Goal: Task Accomplishment & Management: Manage account settings

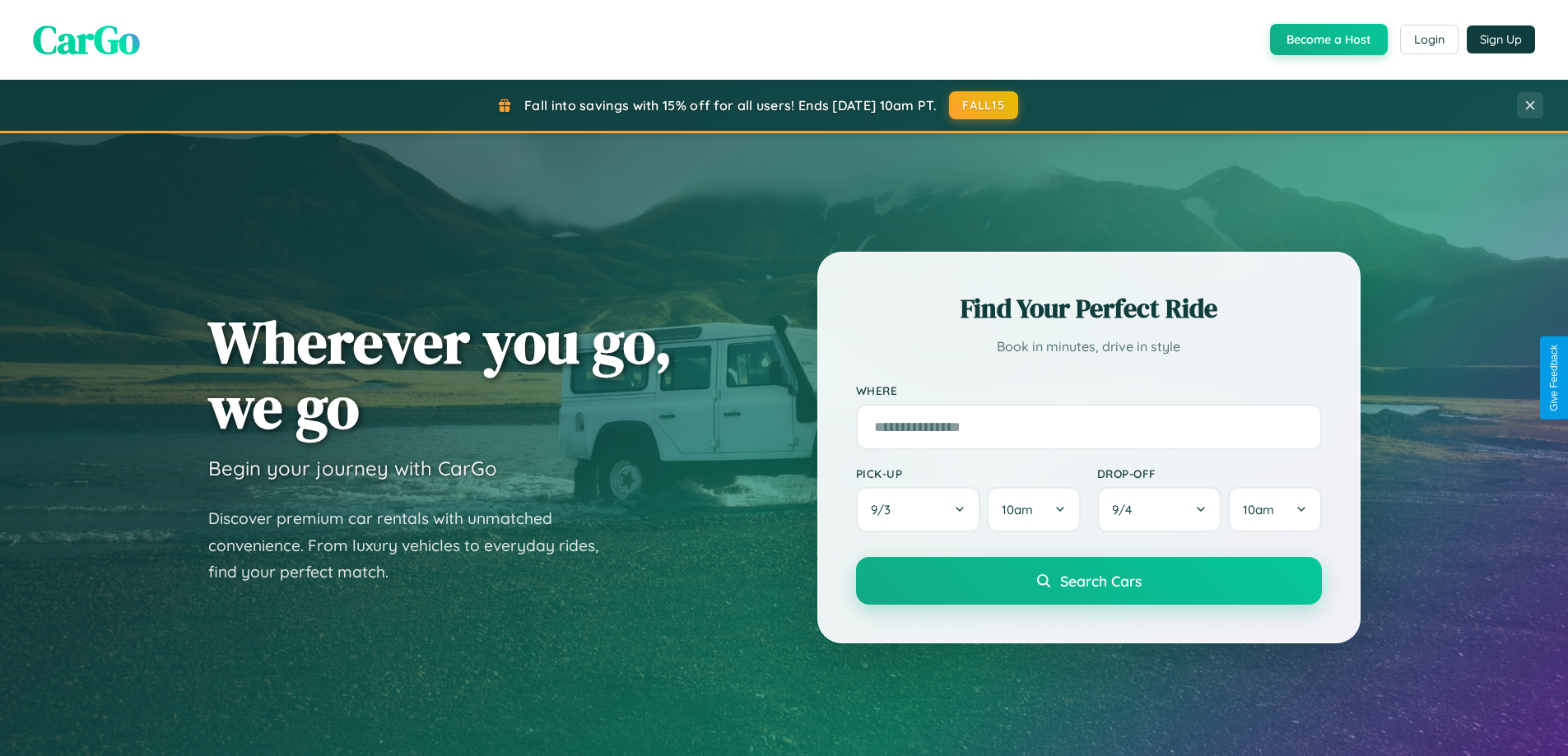
scroll to position [709, 0]
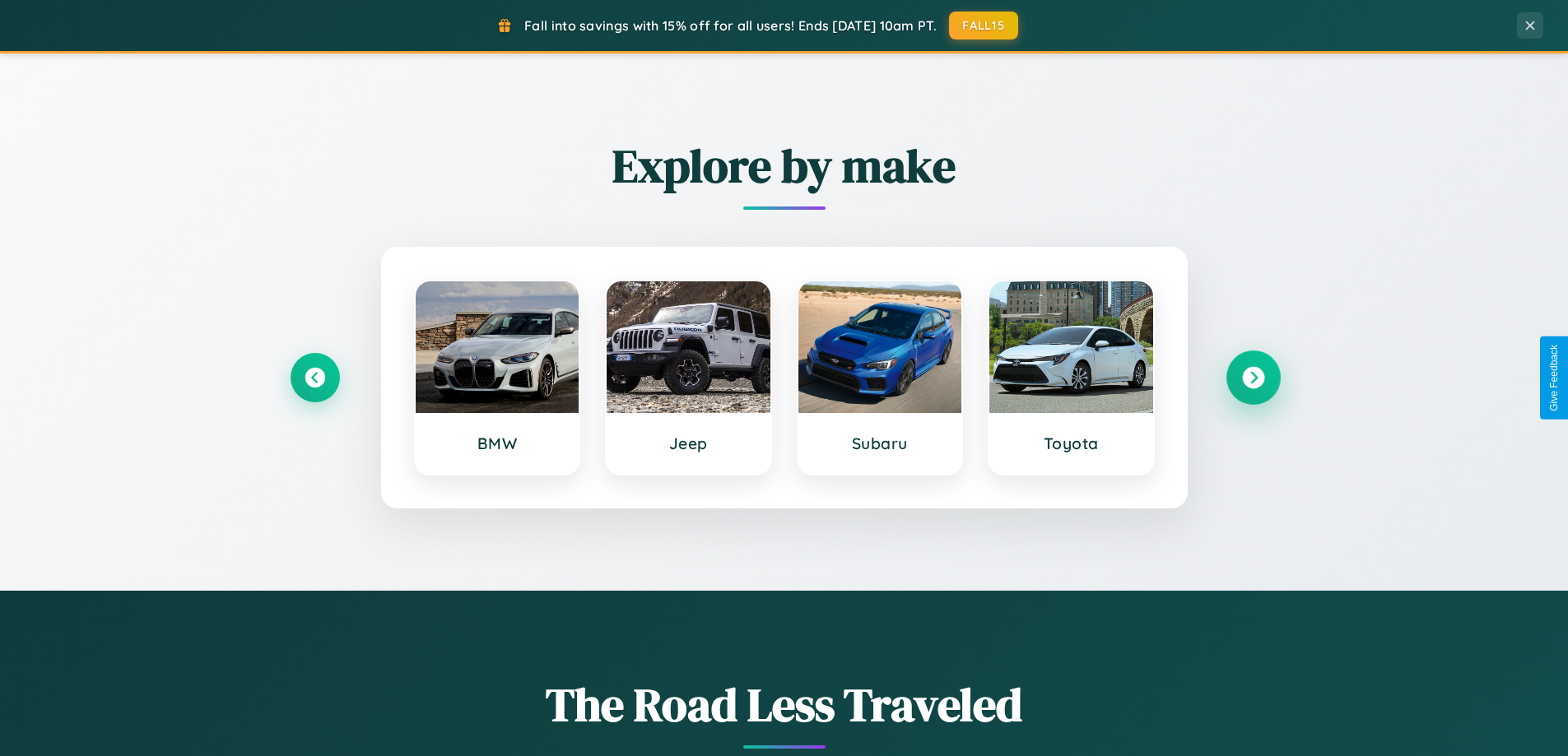
click at [1253, 378] on icon at bounding box center [1253, 377] width 22 height 22
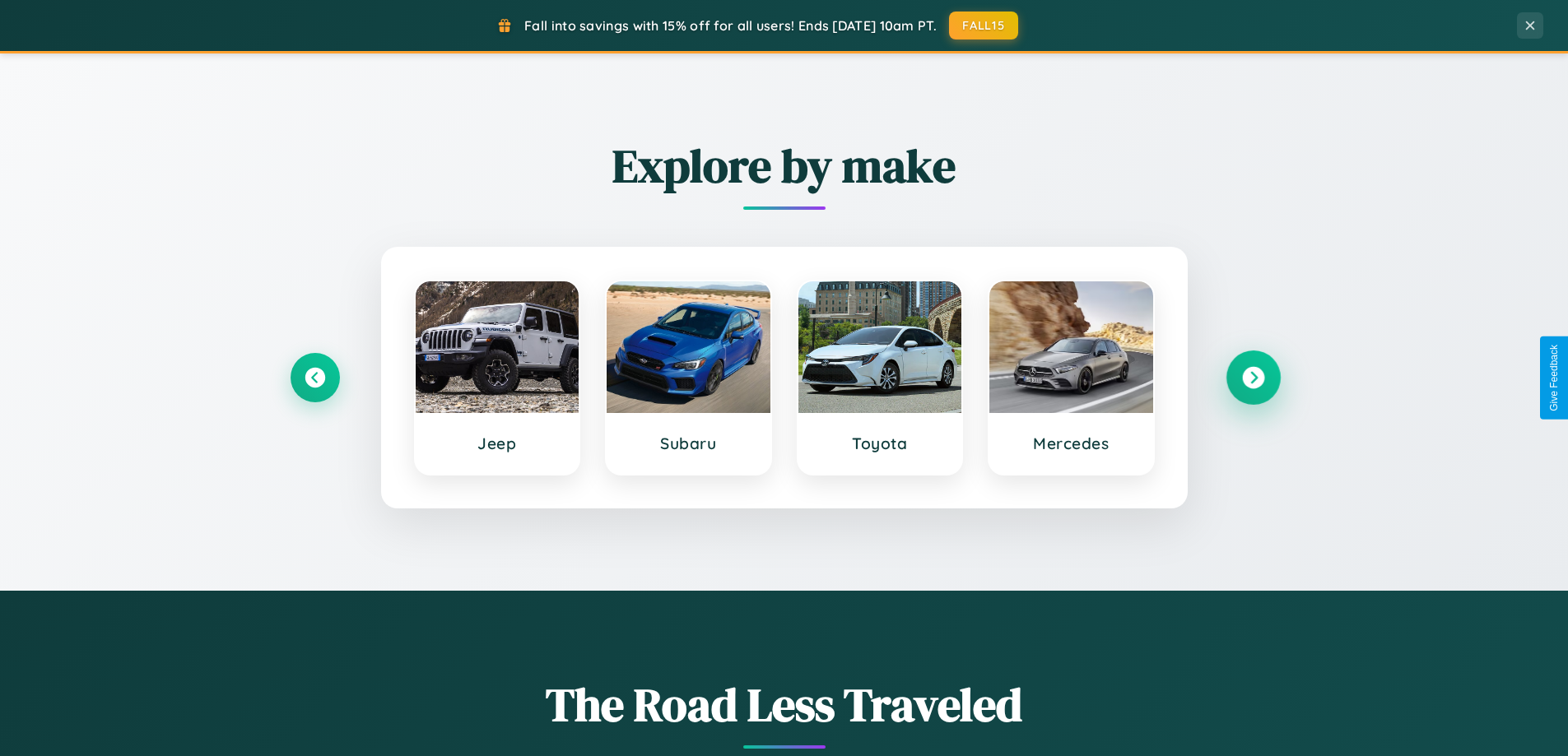
click at [1253, 378] on icon at bounding box center [1253, 377] width 22 height 22
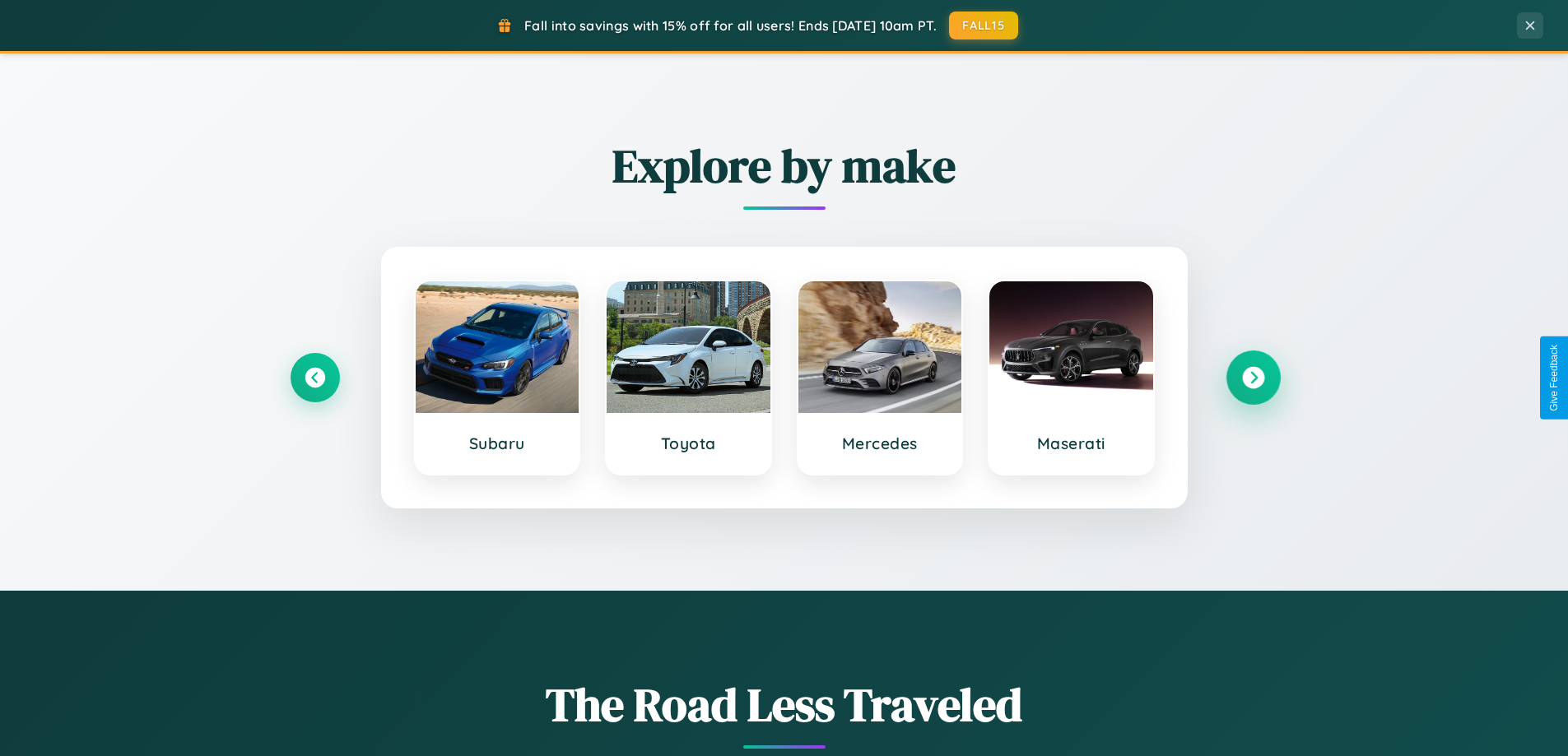
click at [1253, 378] on icon at bounding box center [1253, 377] width 22 height 22
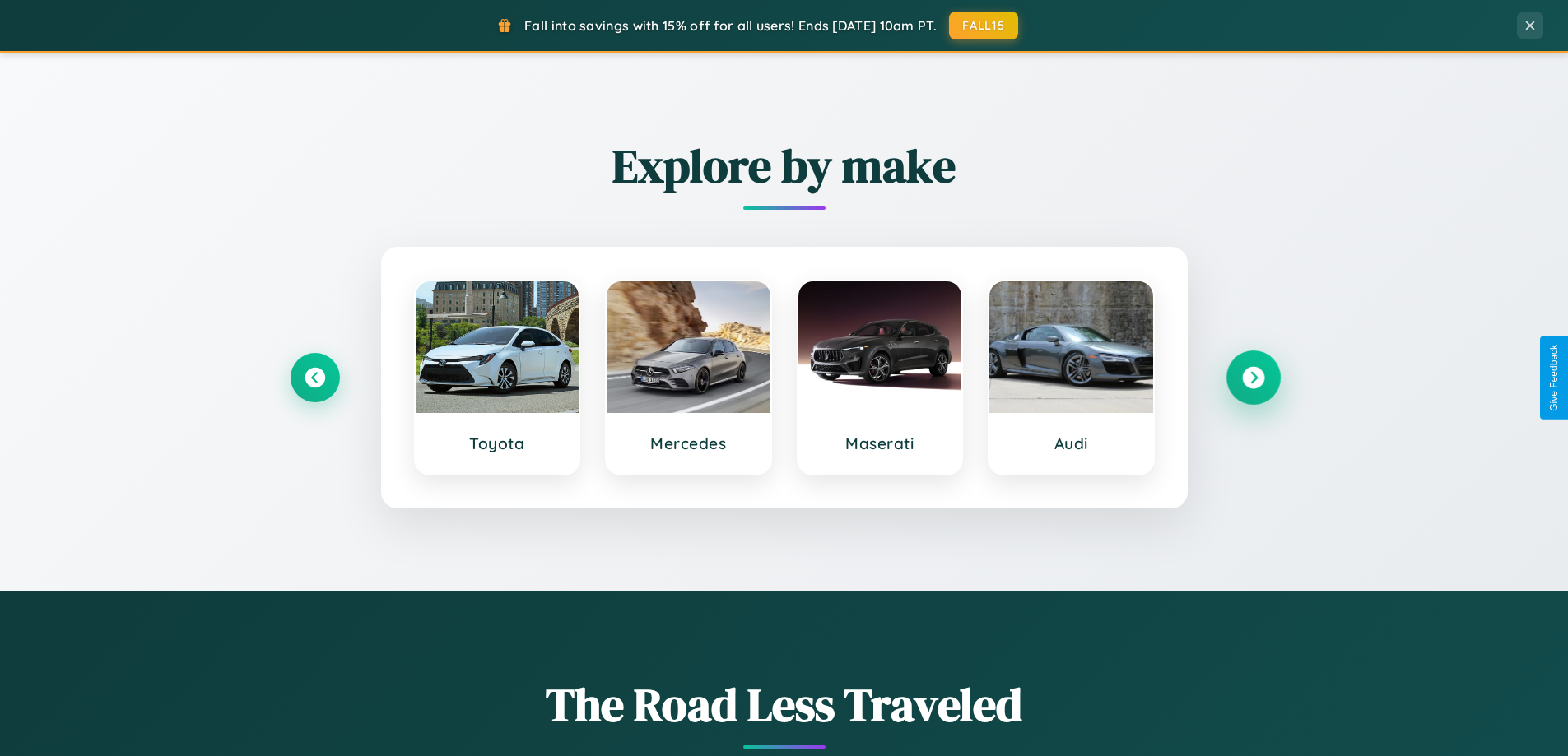
click at [1253, 378] on icon at bounding box center [1253, 377] width 22 height 22
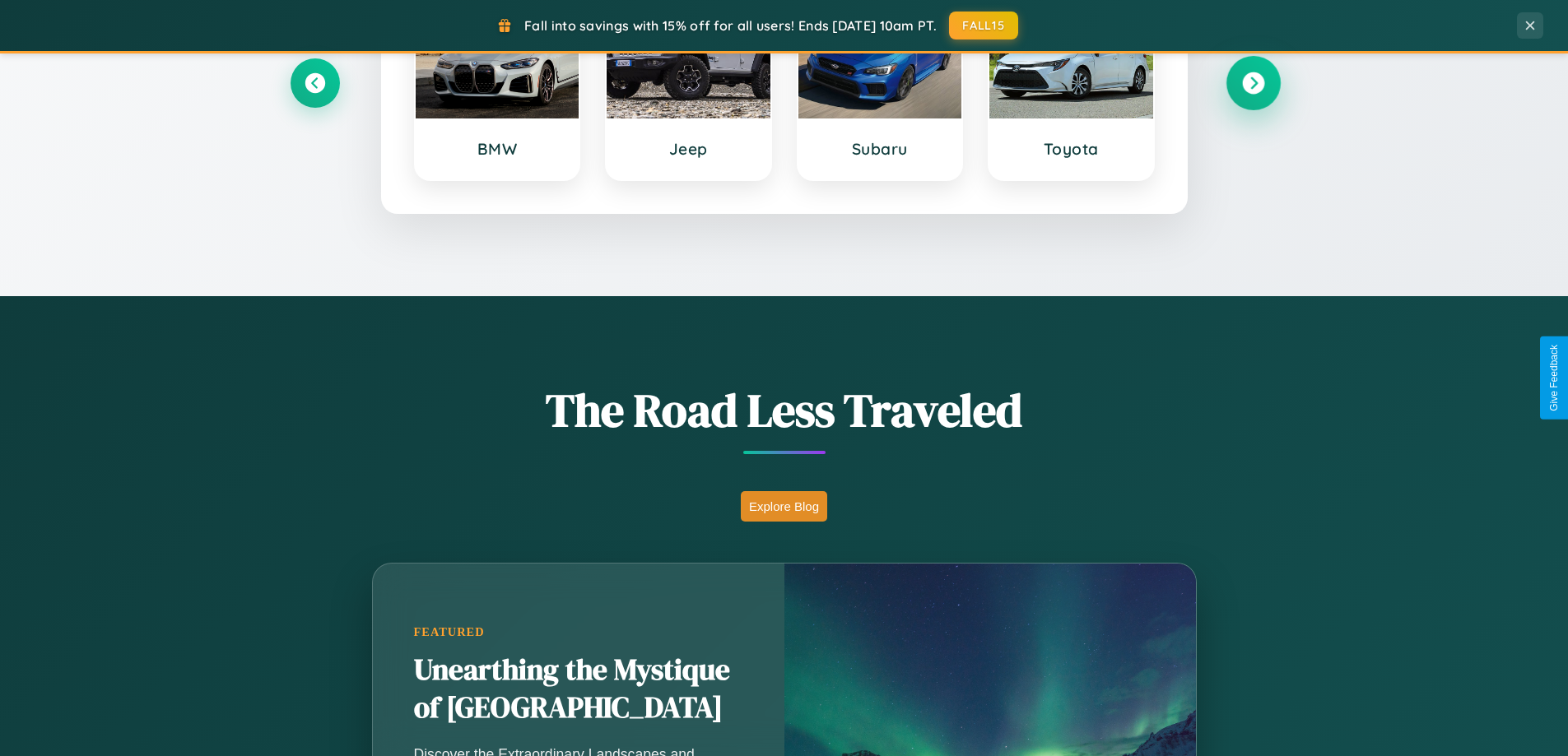
scroll to position [1132, 0]
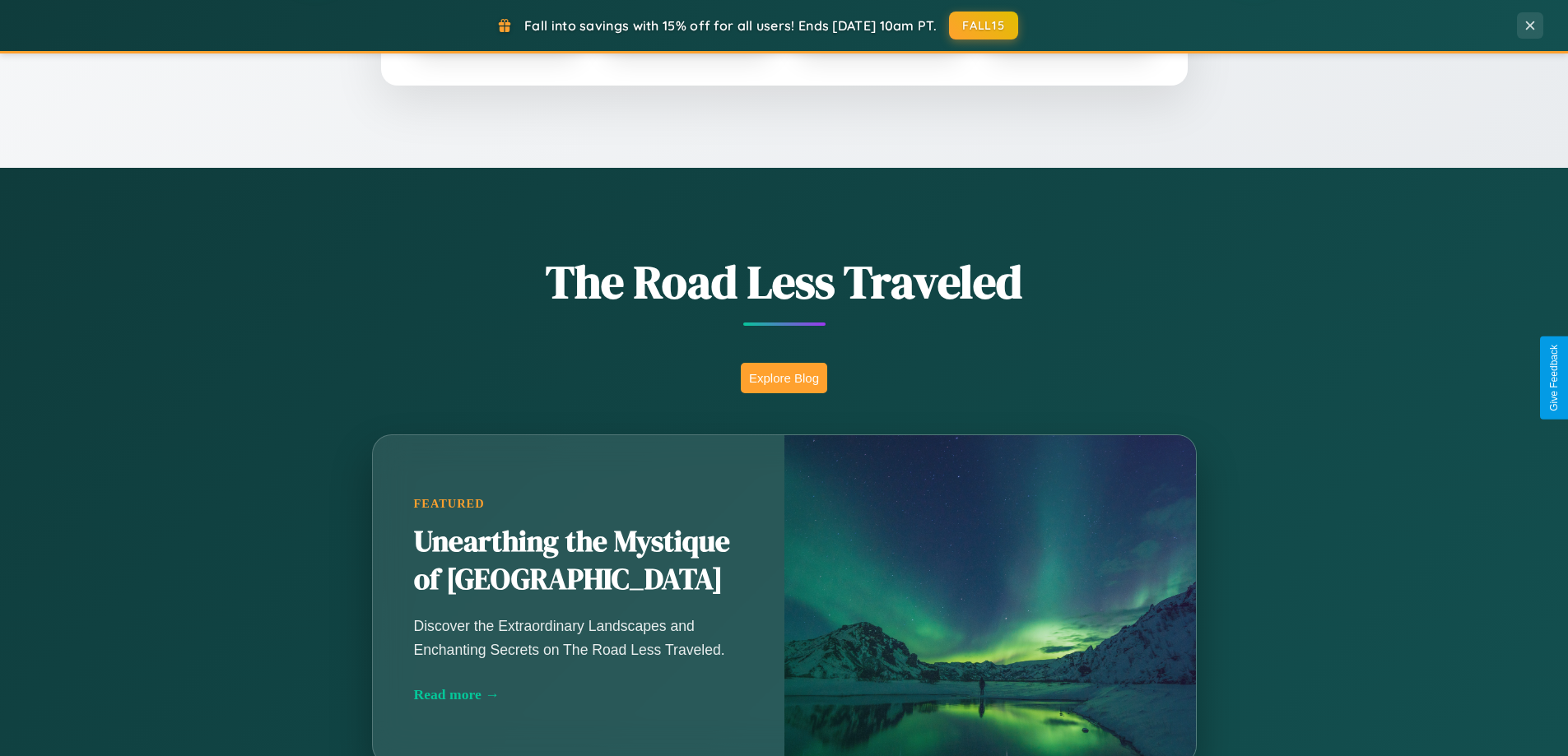
click at [784, 378] on button "Explore Blog" at bounding box center [784, 377] width 86 height 30
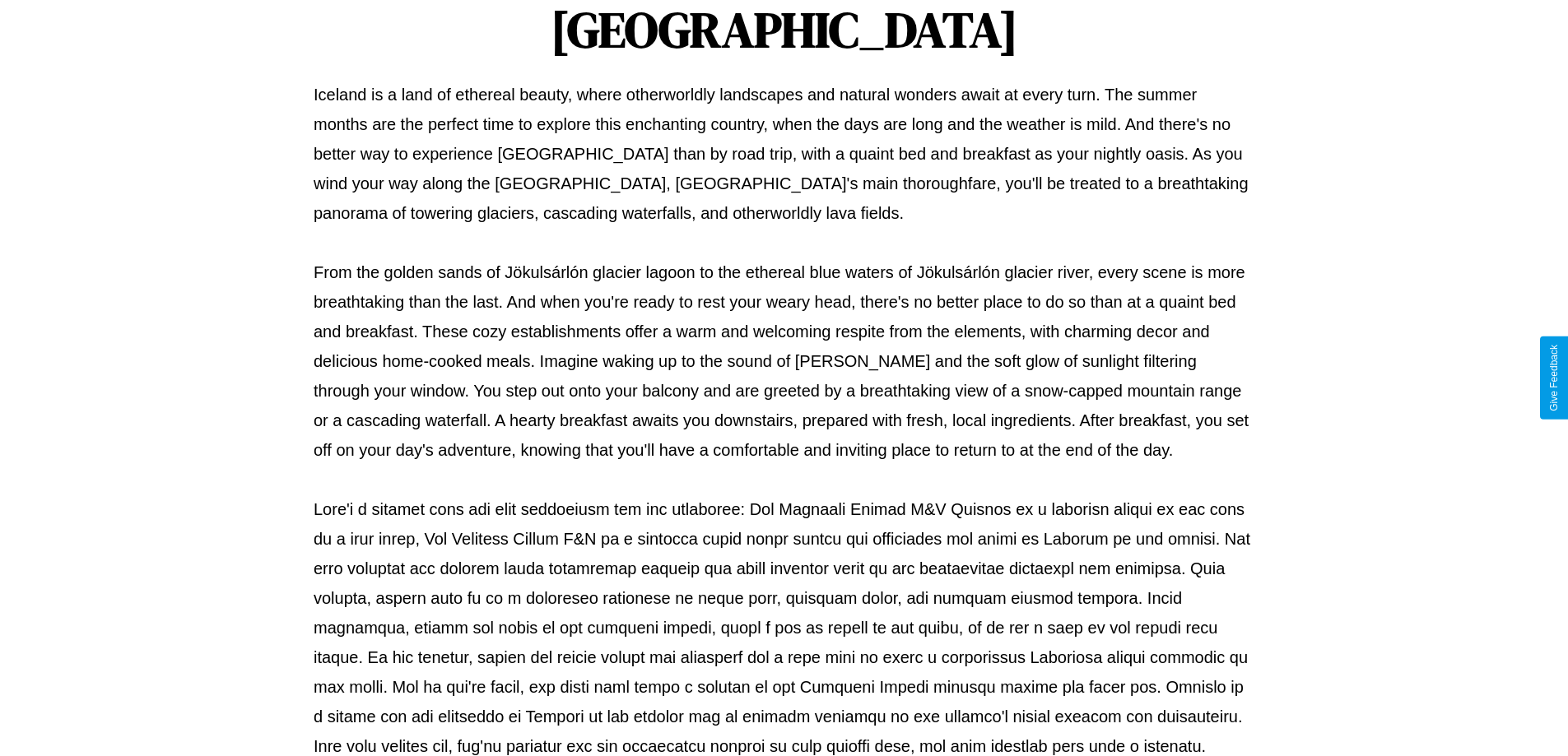
scroll to position [532, 0]
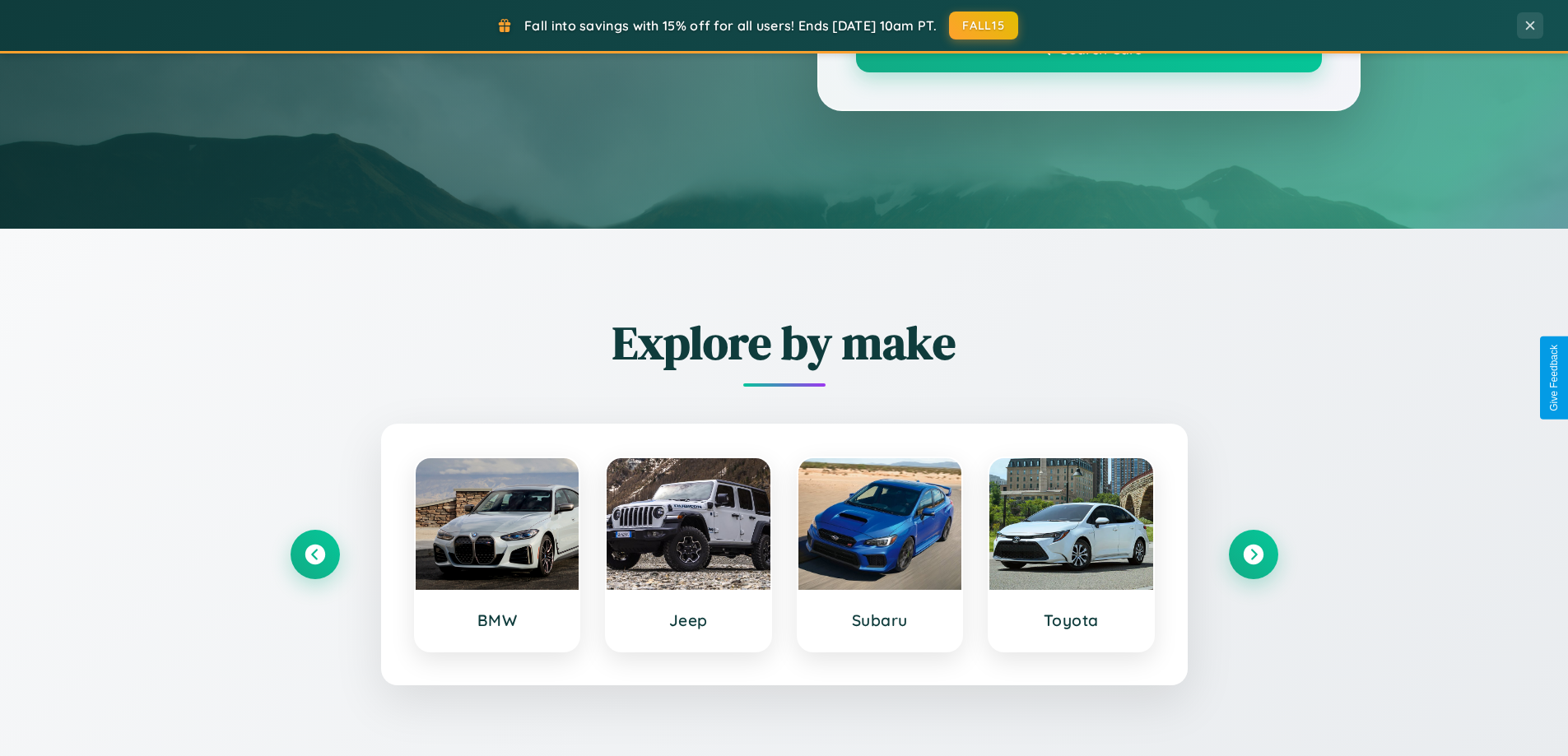
scroll to position [1132, 0]
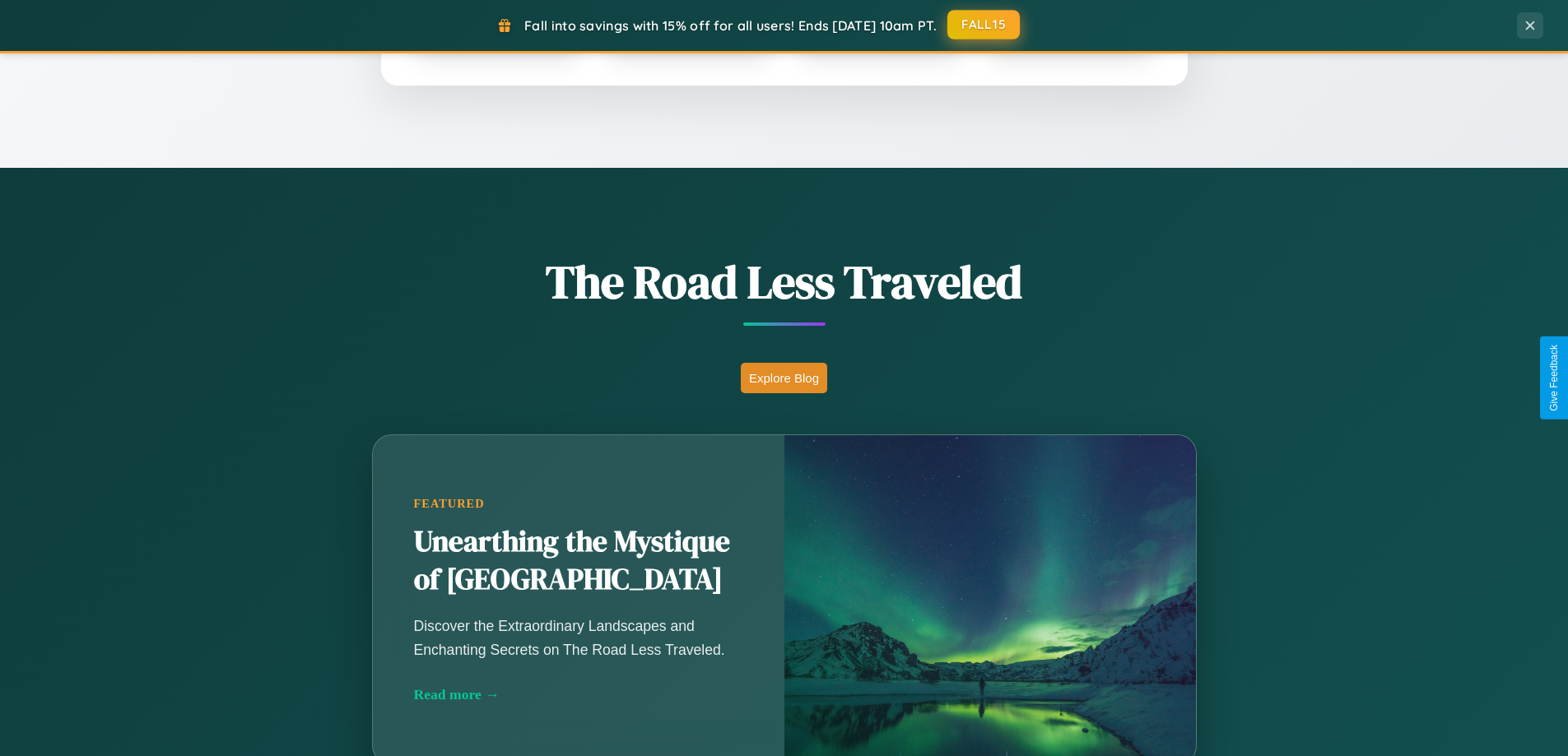
click at [984, 25] on button "FALL15" at bounding box center [983, 24] width 73 height 30
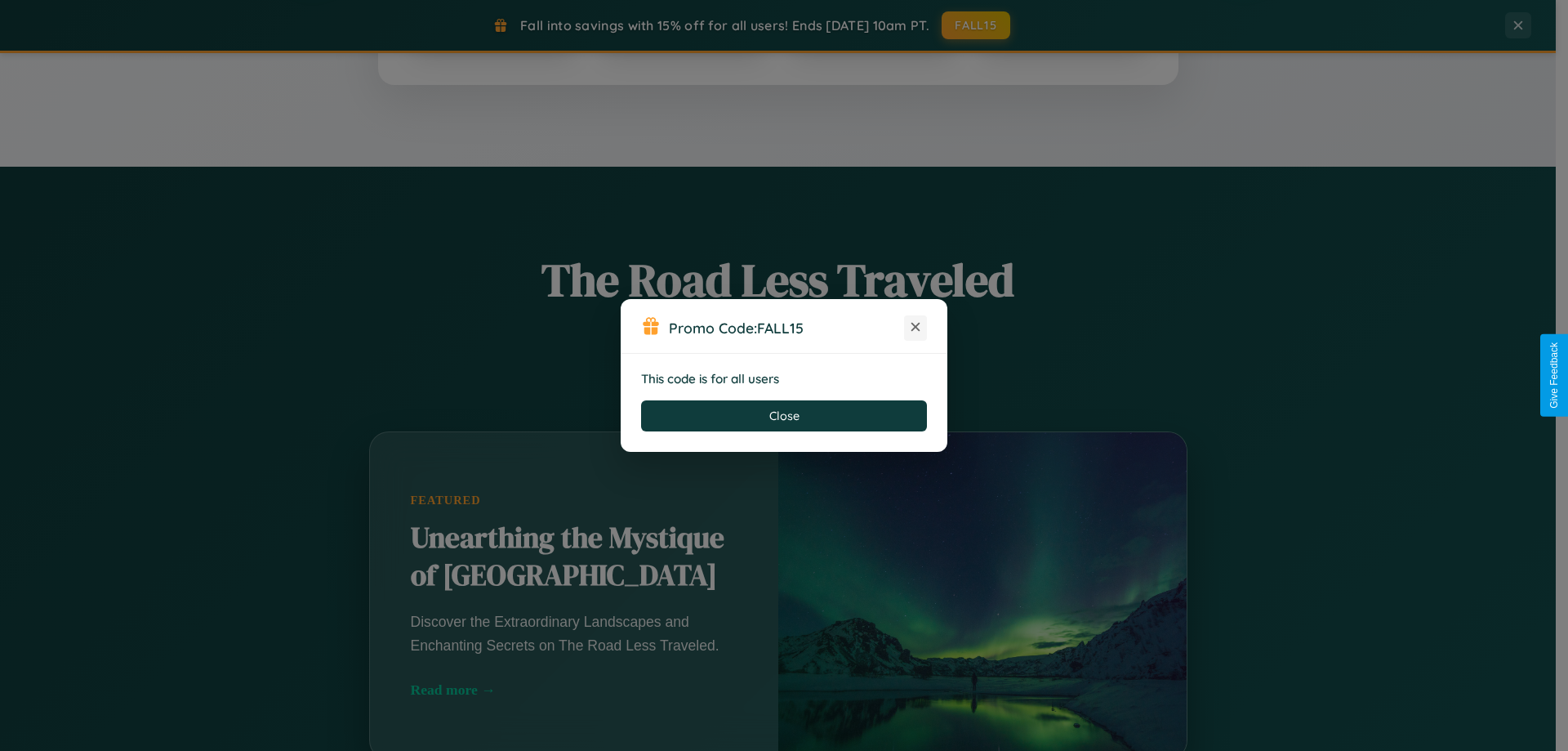
click at [915, 327] on icon at bounding box center [915, 326] width 16 height 16
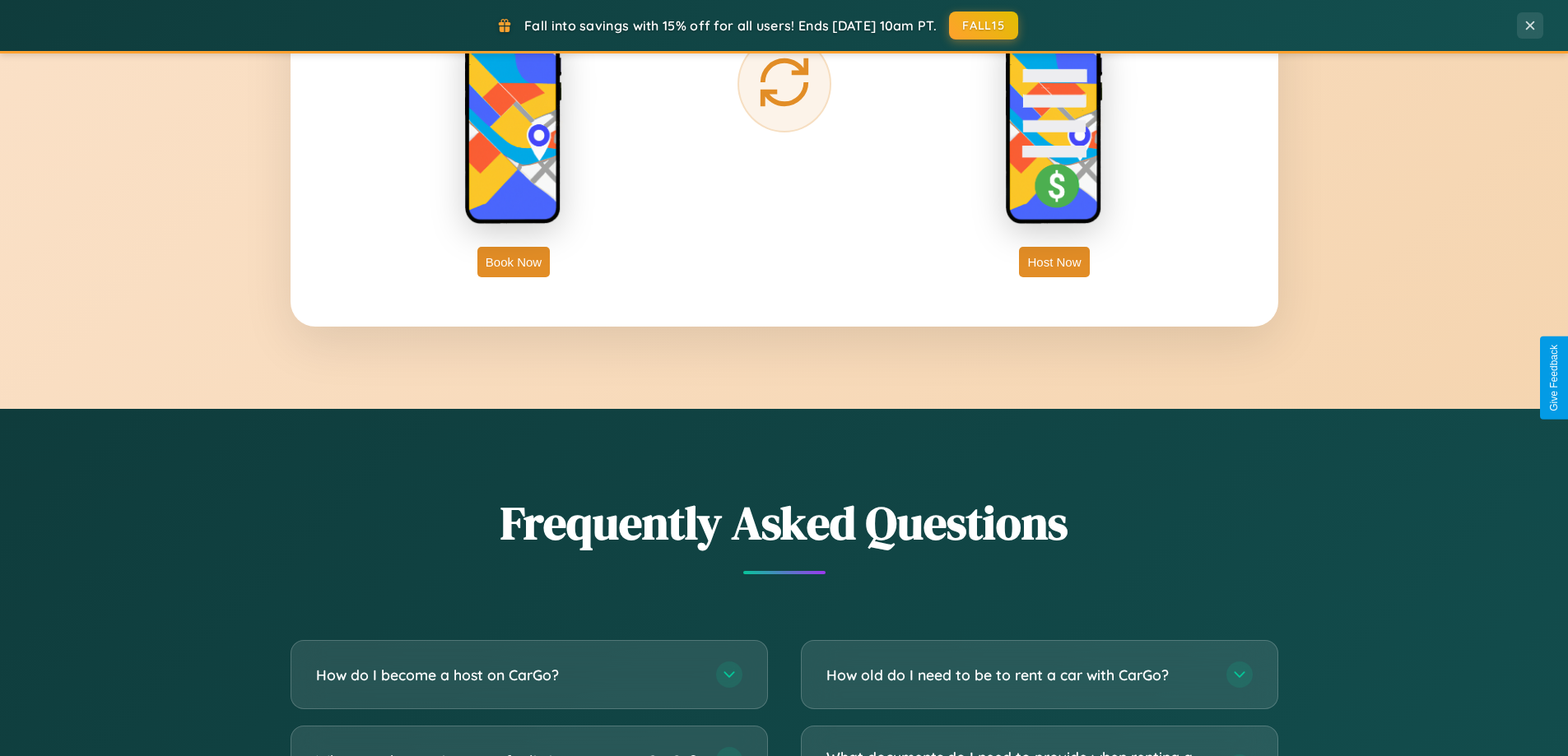
scroll to position [3166, 0]
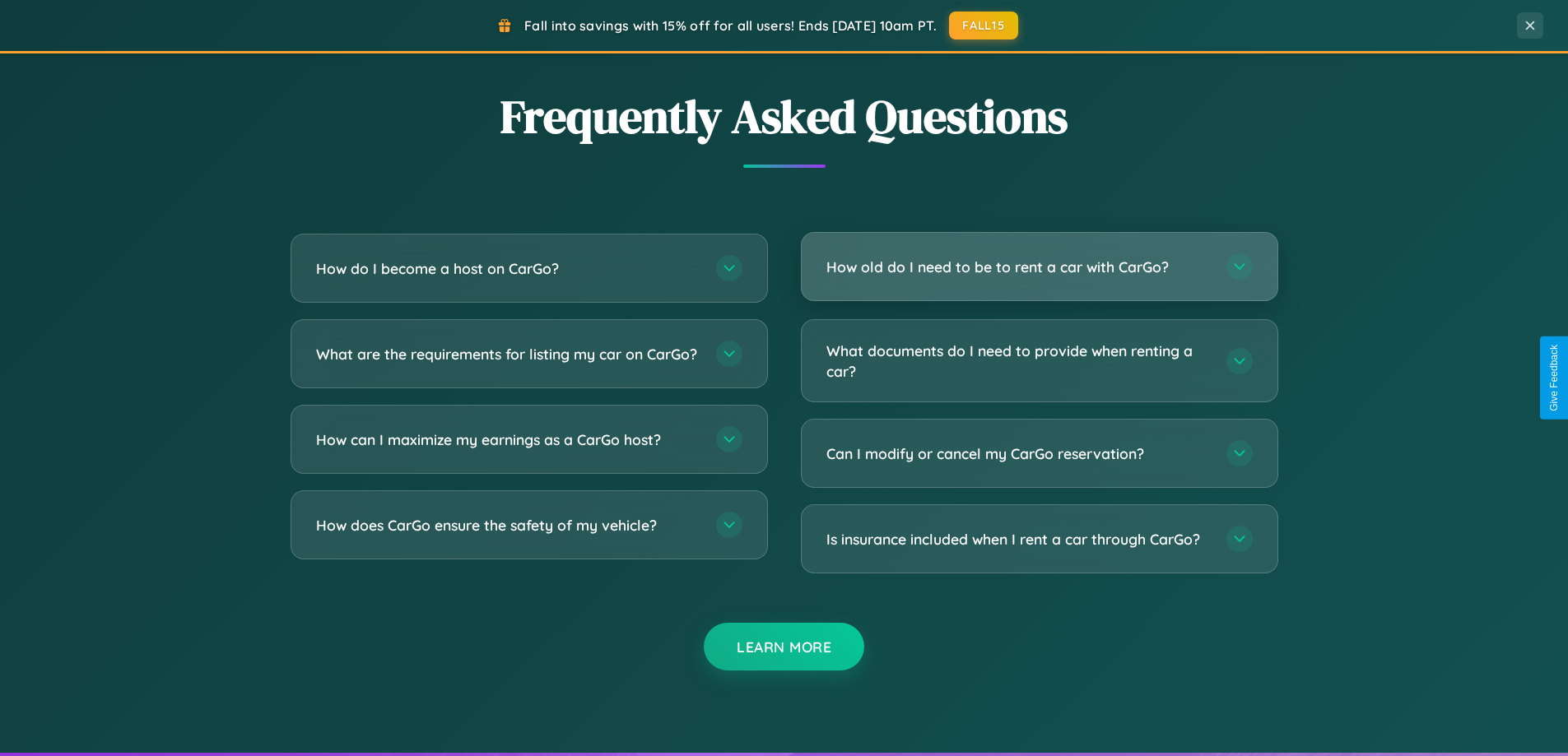
click at [1039, 268] on h3 "How old do I need to be to rent a car with CarGo?" at bounding box center [1017, 267] width 383 height 20
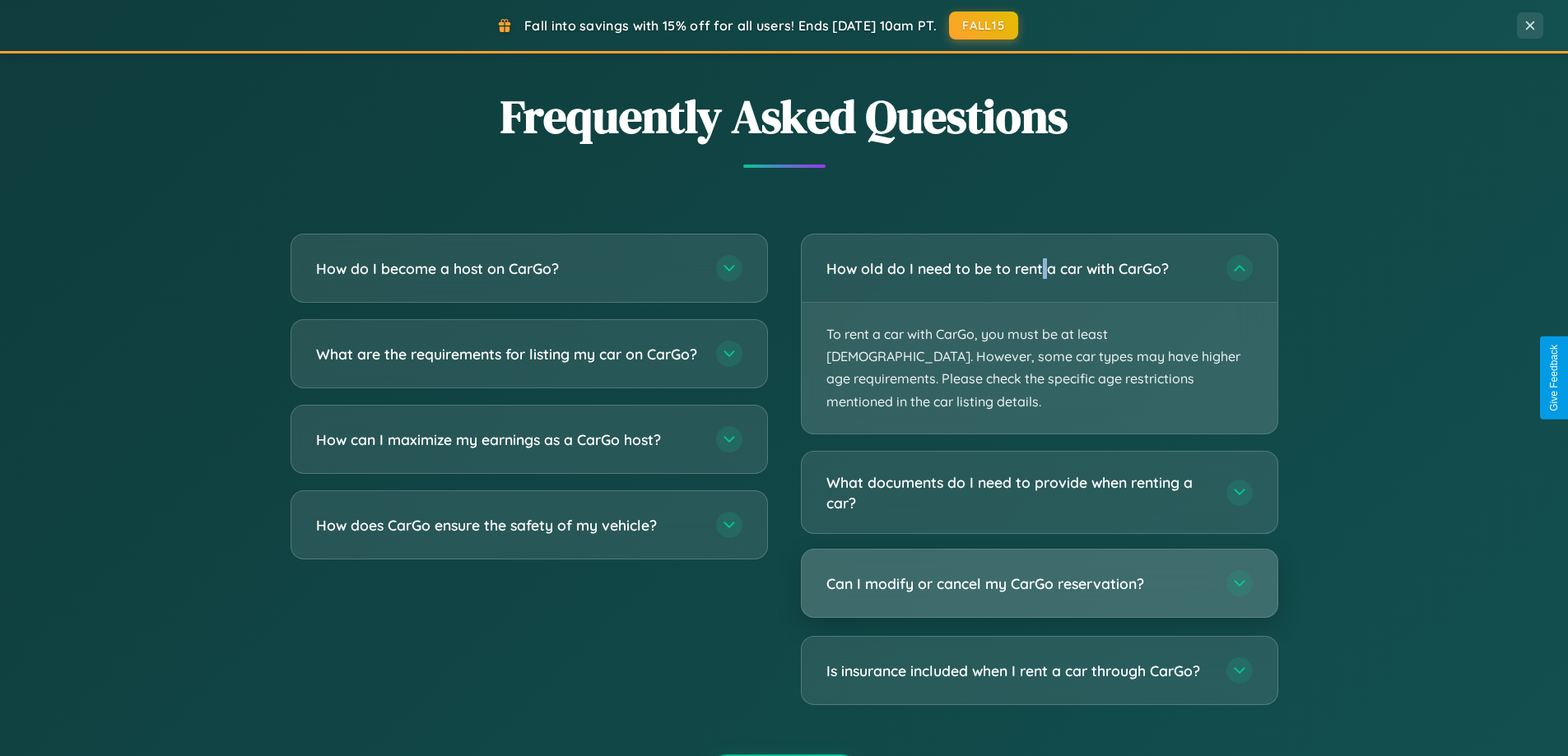
click at [1039, 574] on h3 "Can I modify or cancel my CarGo reservation?" at bounding box center [1017, 583] width 383 height 20
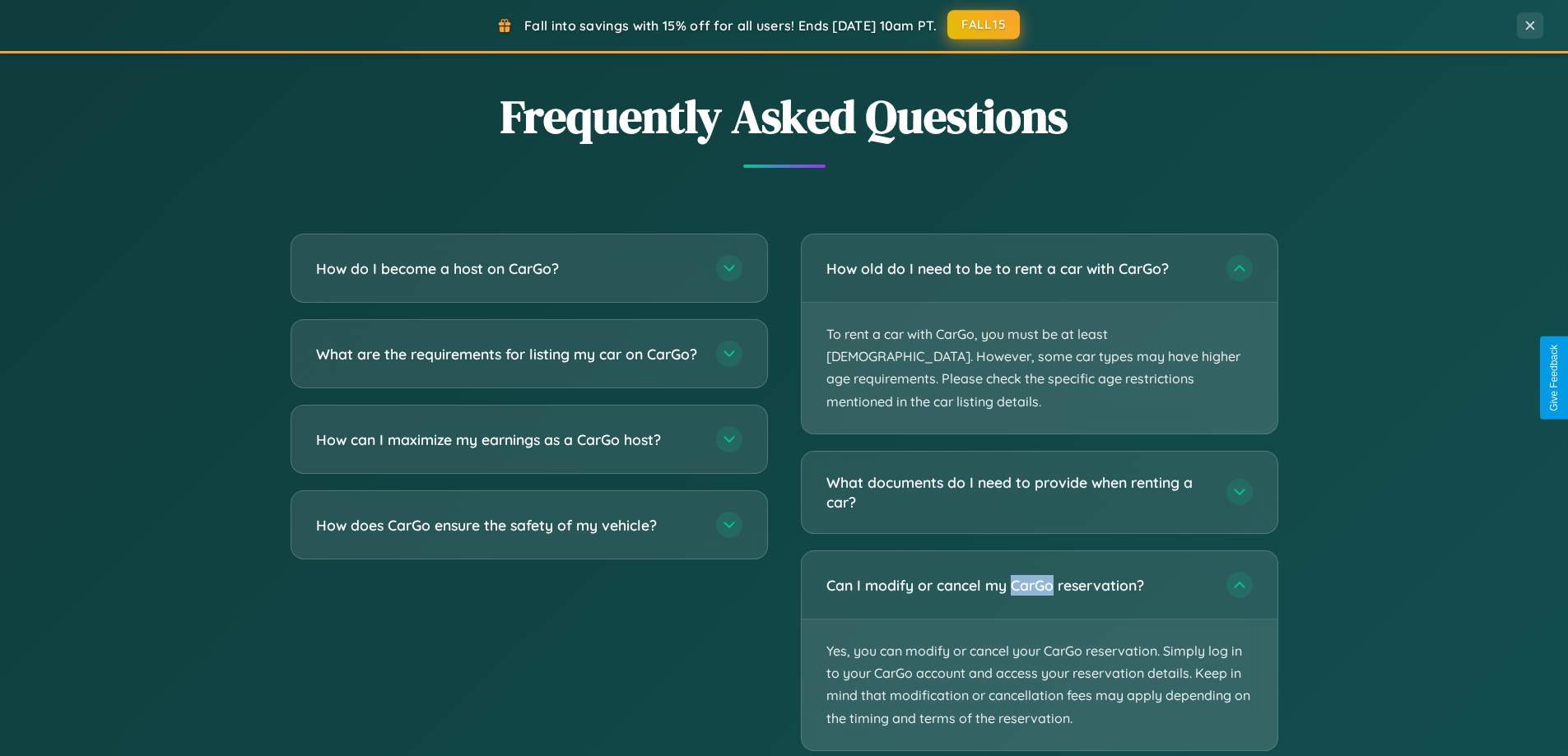
click at [984, 25] on button "FALL15" at bounding box center [983, 24] width 73 height 30
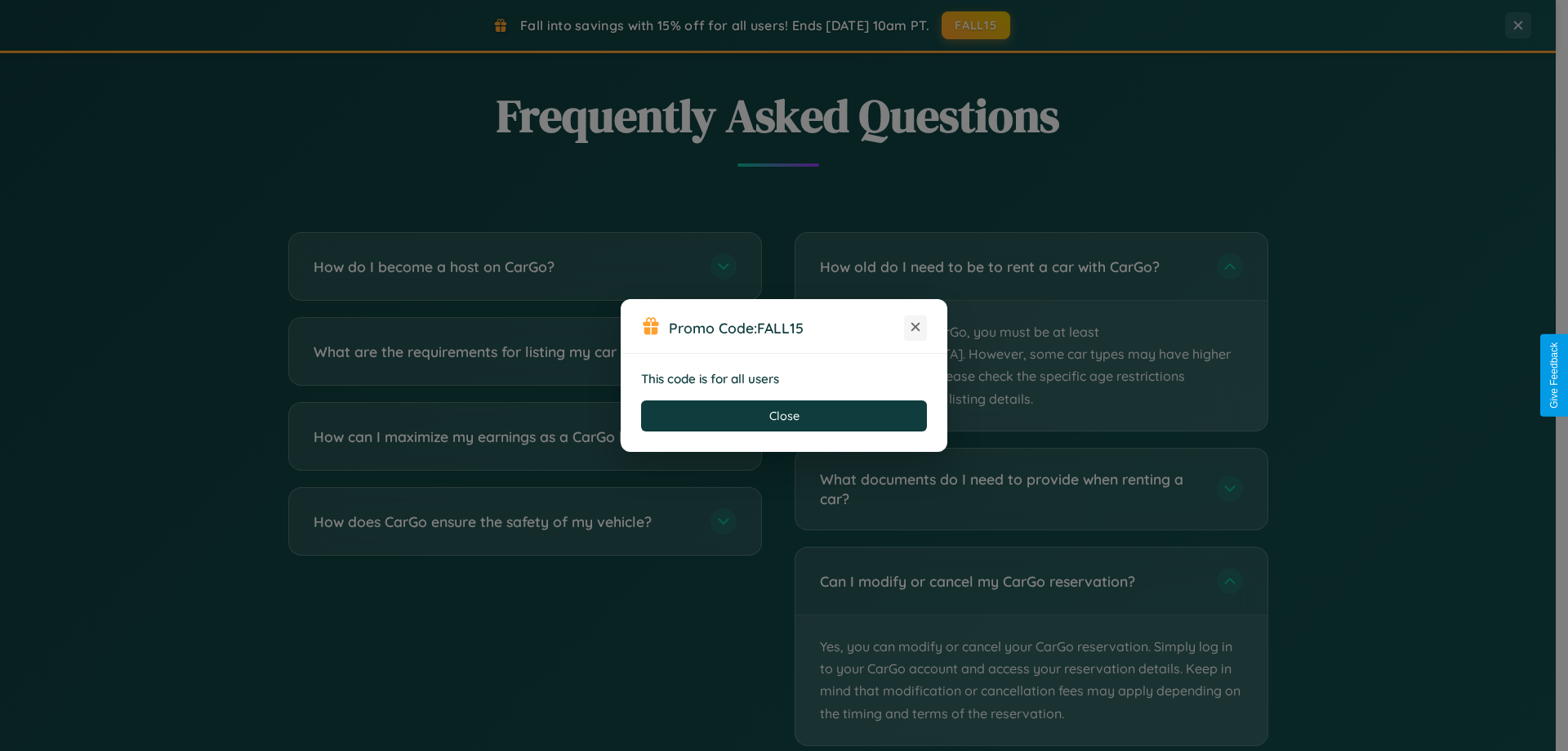
click at [915, 327] on icon at bounding box center [915, 326] width 16 height 16
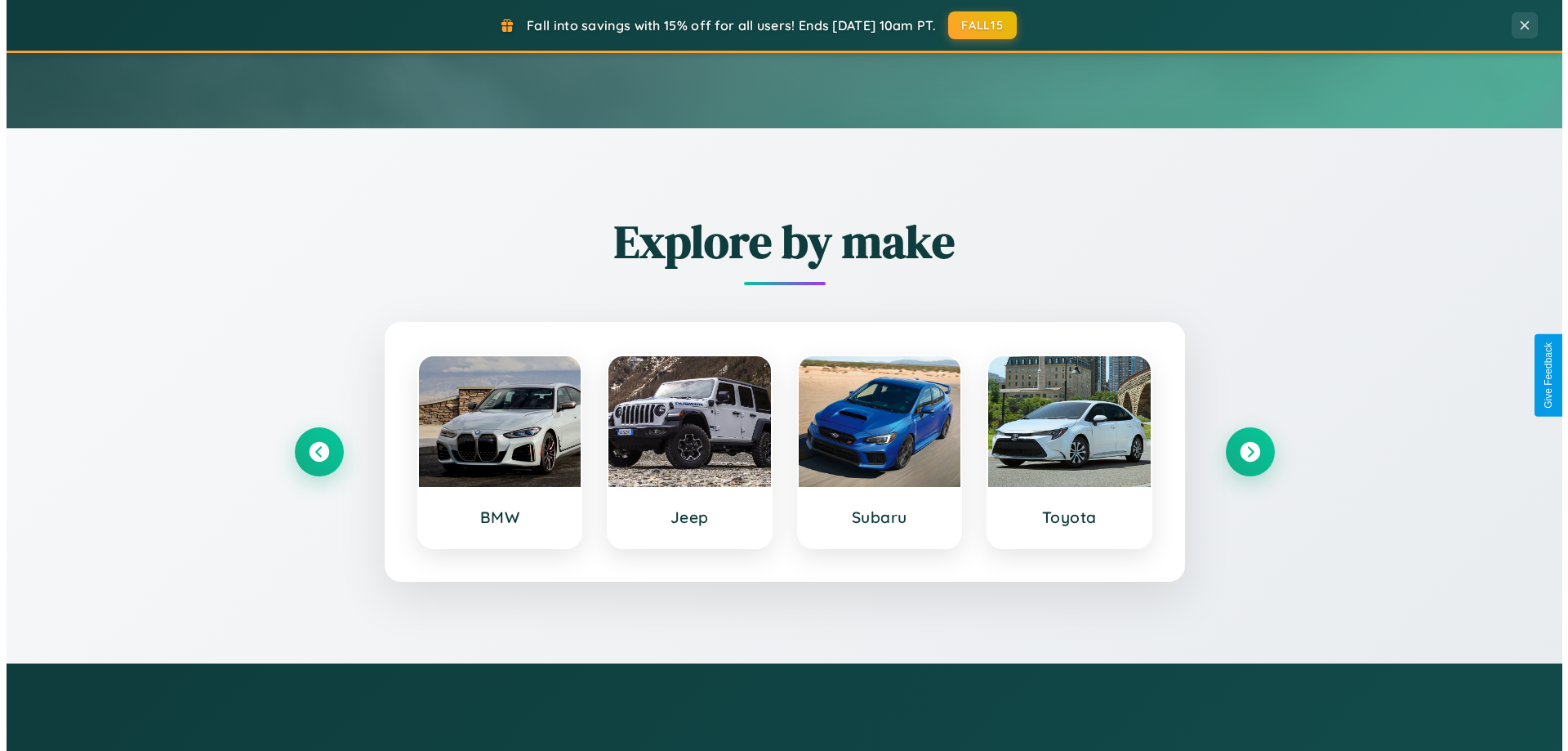
scroll to position [0, 0]
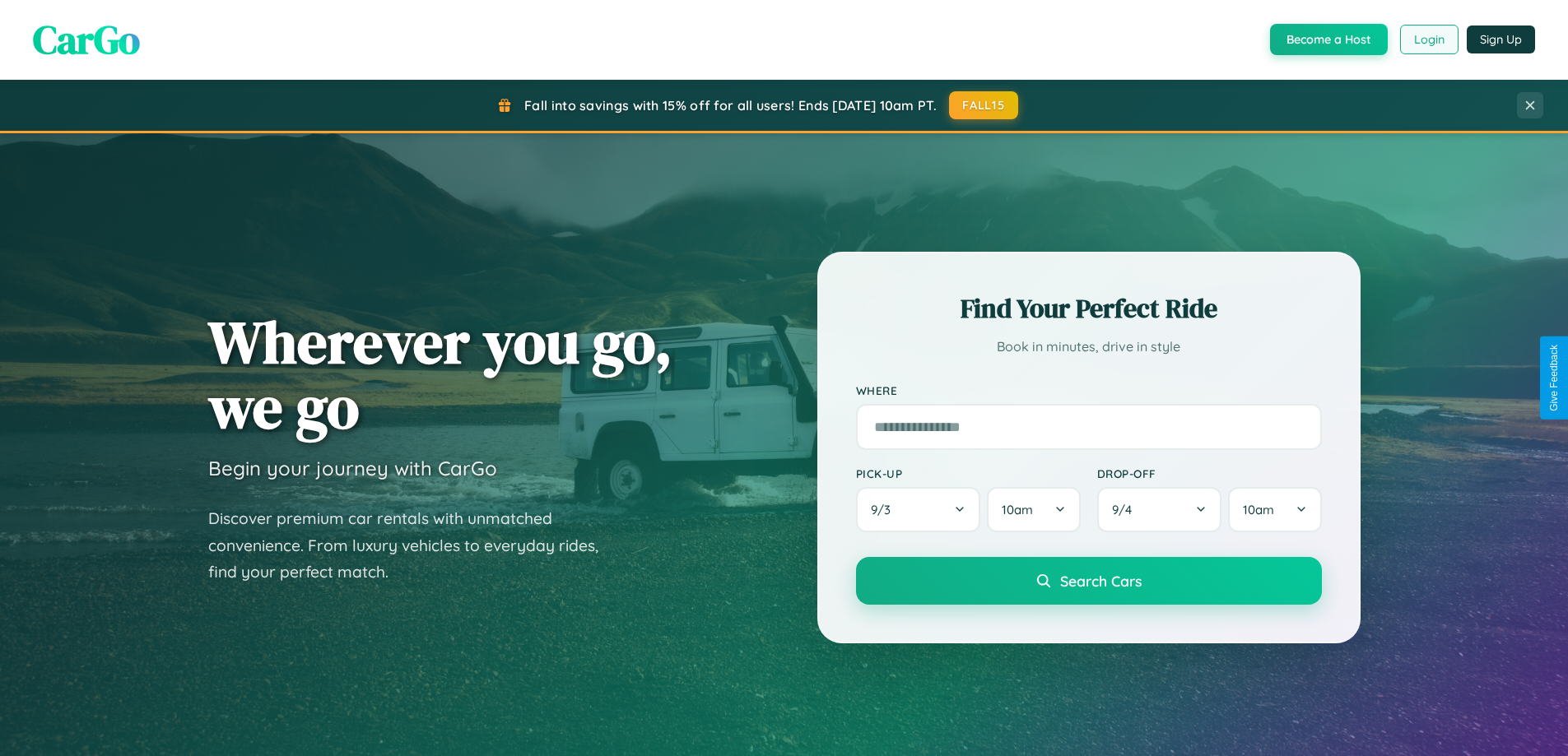
click at [1427, 40] on button "Login" at bounding box center [1429, 39] width 58 height 30
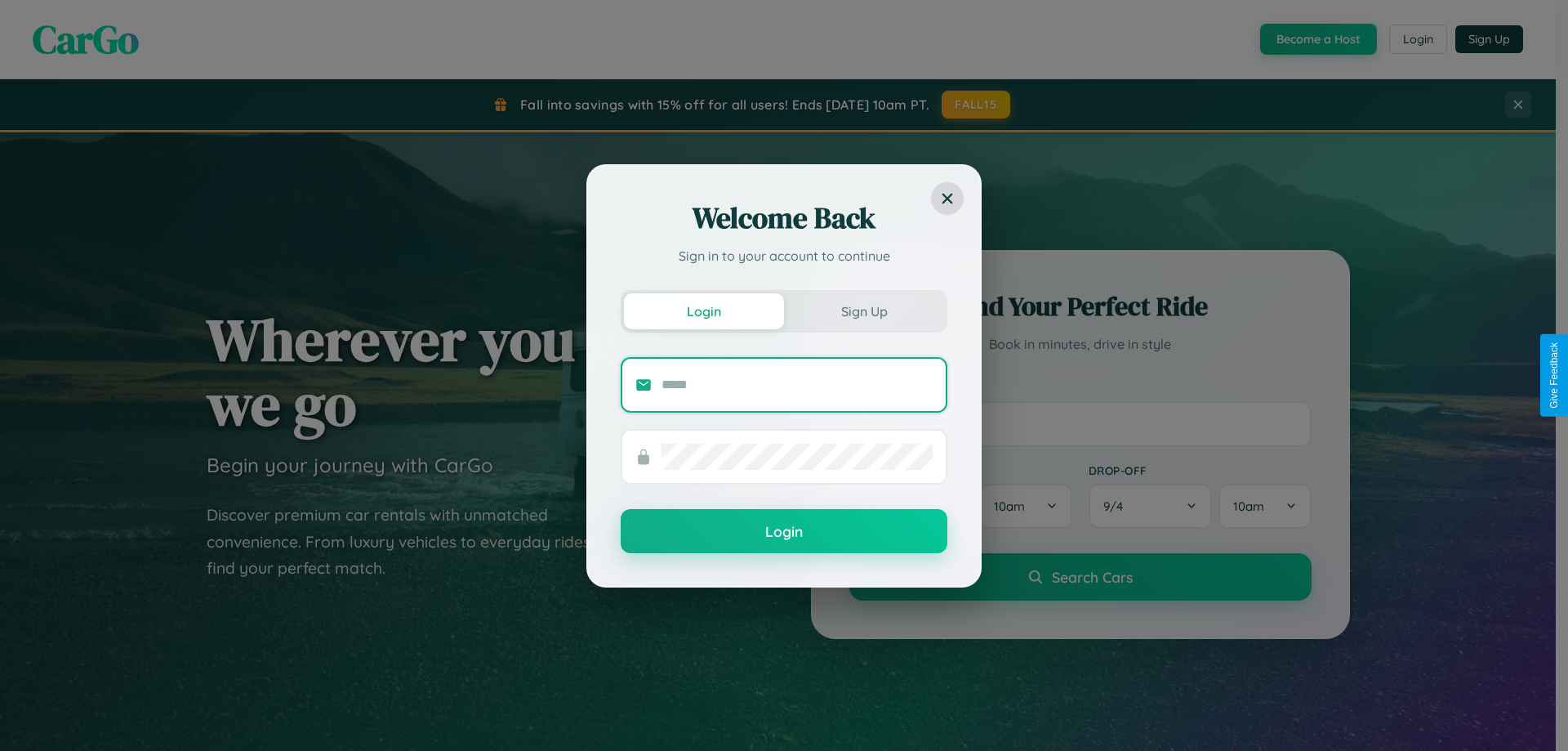
click at [797, 384] on input "text" at bounding box center [797, 384] width 271 height 26
type input "**********"
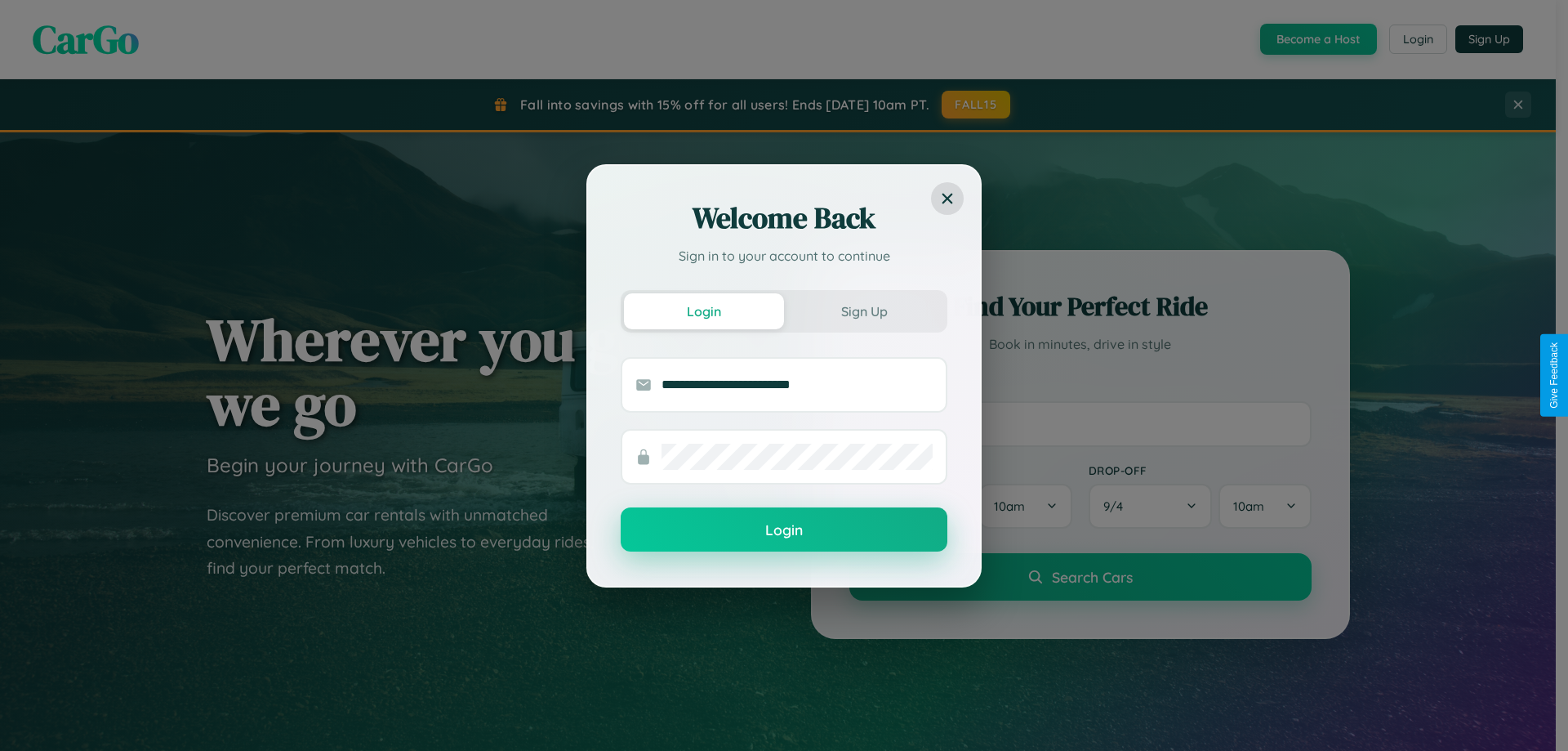
click at [784, 531] on button "Login" at bounding box center [784, 530] width 326 height 44
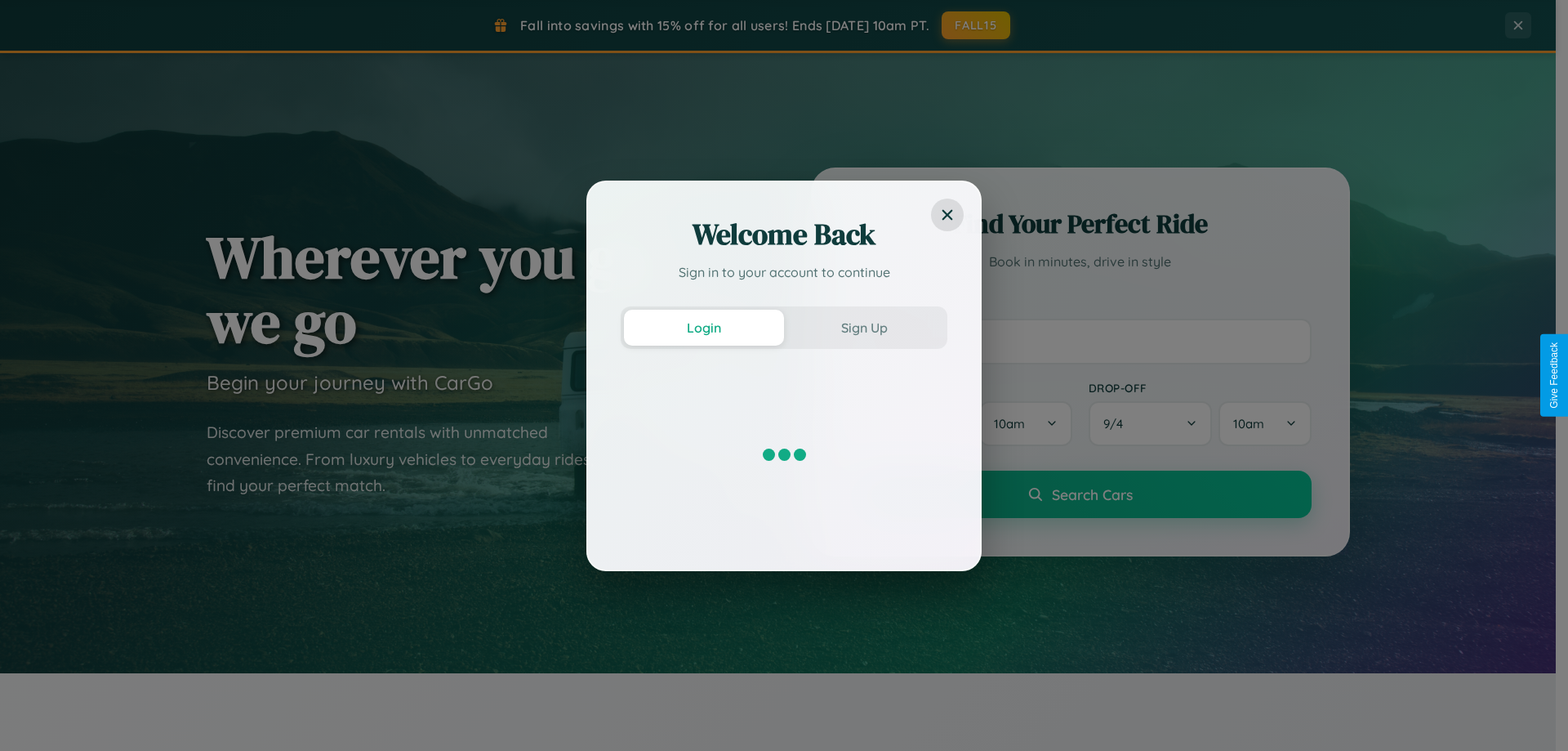
scroll to position [705, 0]
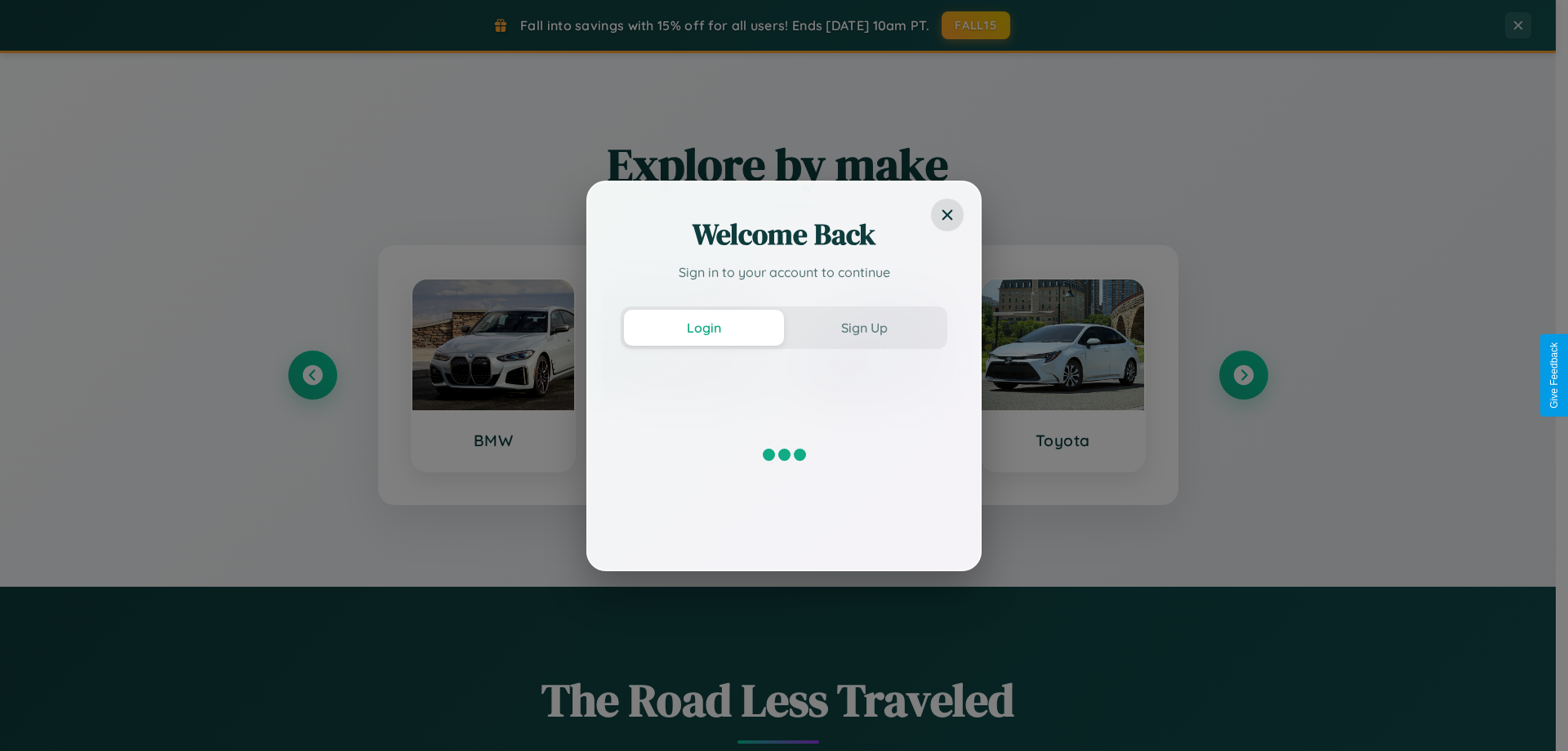
click at [1063, 376] on div "Welcome Back Sign in to your account to continue Login Sign Up" at bounding box center [784, 376] width 1568 height 751
